Goal: Find specific page/section: Find specific page/section

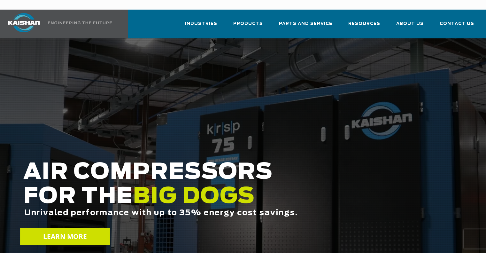
click at [65, 232] on span "LEARN MORE" at bounding box center [65, 236] width 44 height 9
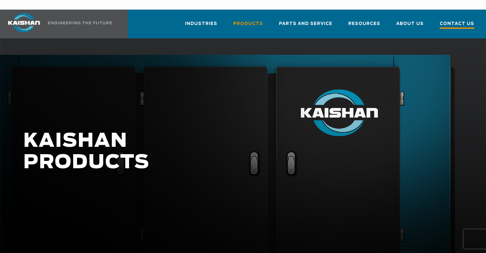
click at [453, 20] on span "Contact Us" at bounding box center [457, 24] width 35 height 9
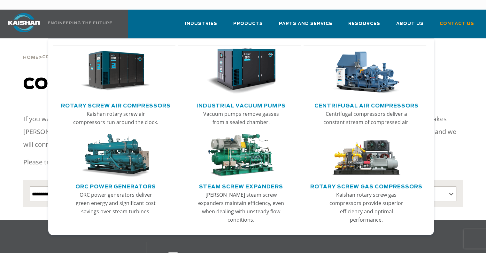
click at [364, 82] on img "Main menu" at bounding box center [366, 71] width 69 height 47
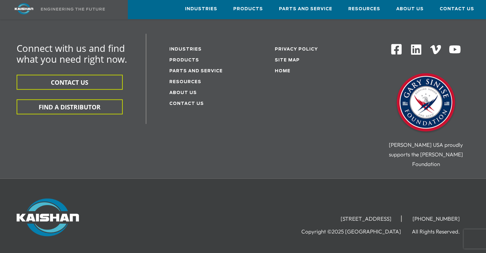
scroll to position [1386, 0]
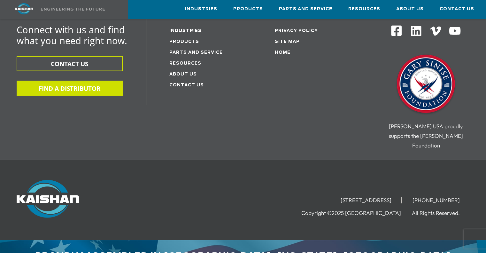
click at [63, 81] on button "FIND A DISTRIBUTOR" at bounding box center [70, 88] width 106 height 15
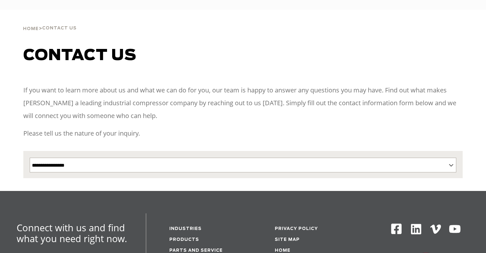
select select "**********"
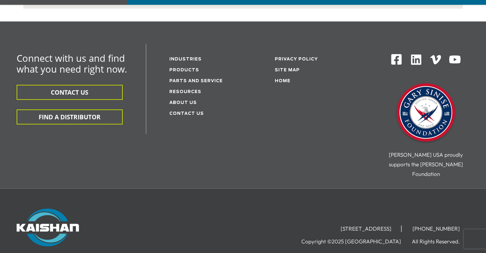
scroll to position [247, 0]
